Goal: Task Accomplishment & Management: Use online tool/utility

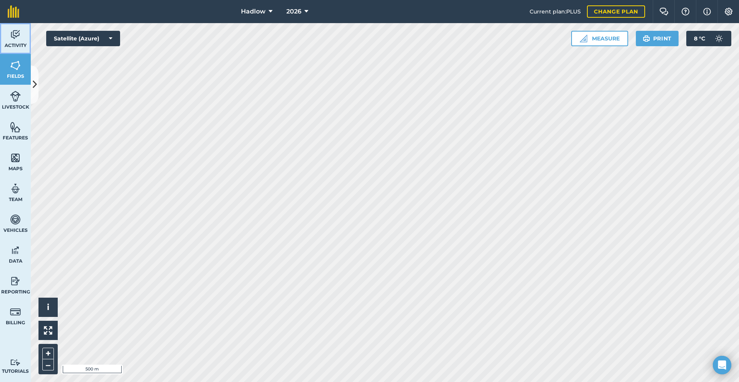
click at [15, 39] on img at bounding box center [15, 35] width 11 height 12
click at [23, 75] on span "Fields" at bounding box center [15, 76] width 31 height 6
click at [32, 86] on button at bounding box center [35, 84] width 8 height 38
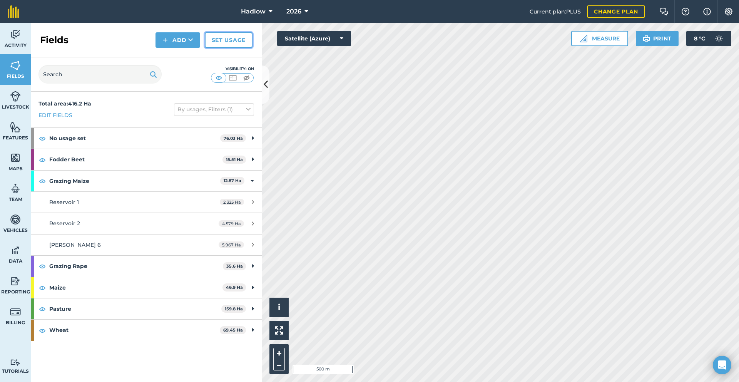
click at [218, 42] on link "Set usage" at bounding box center [229, 39] width 48 height 15
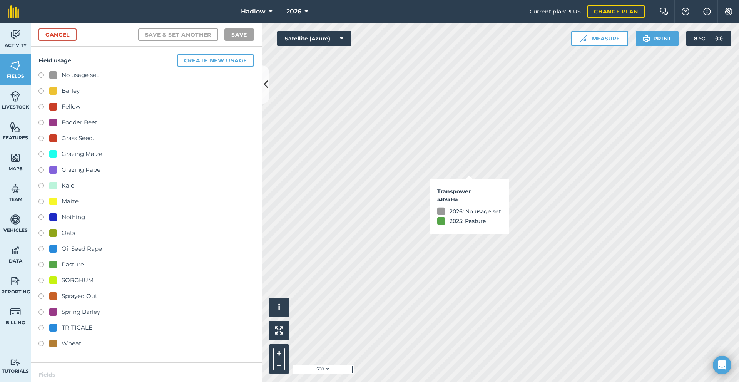
checkbox input "true"
click at [43, 268] on label at bounding box center [43, 266] width 11 height 8
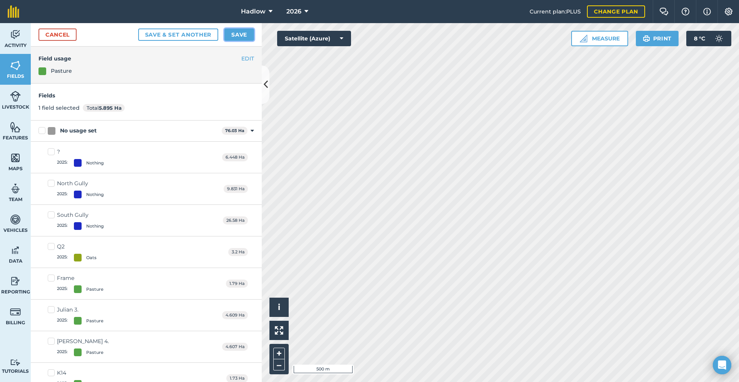
click at [235, 33] on button "Save" at bounding box center [239, 34] width 30 height 12
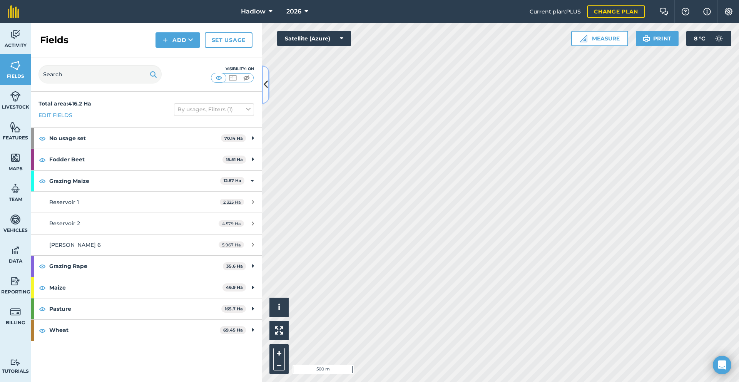
click at [263, 82] on button at bounding box center [266, 84] width 8 height 38
